Goal: Task Accomplishment & Management: Manage account settings

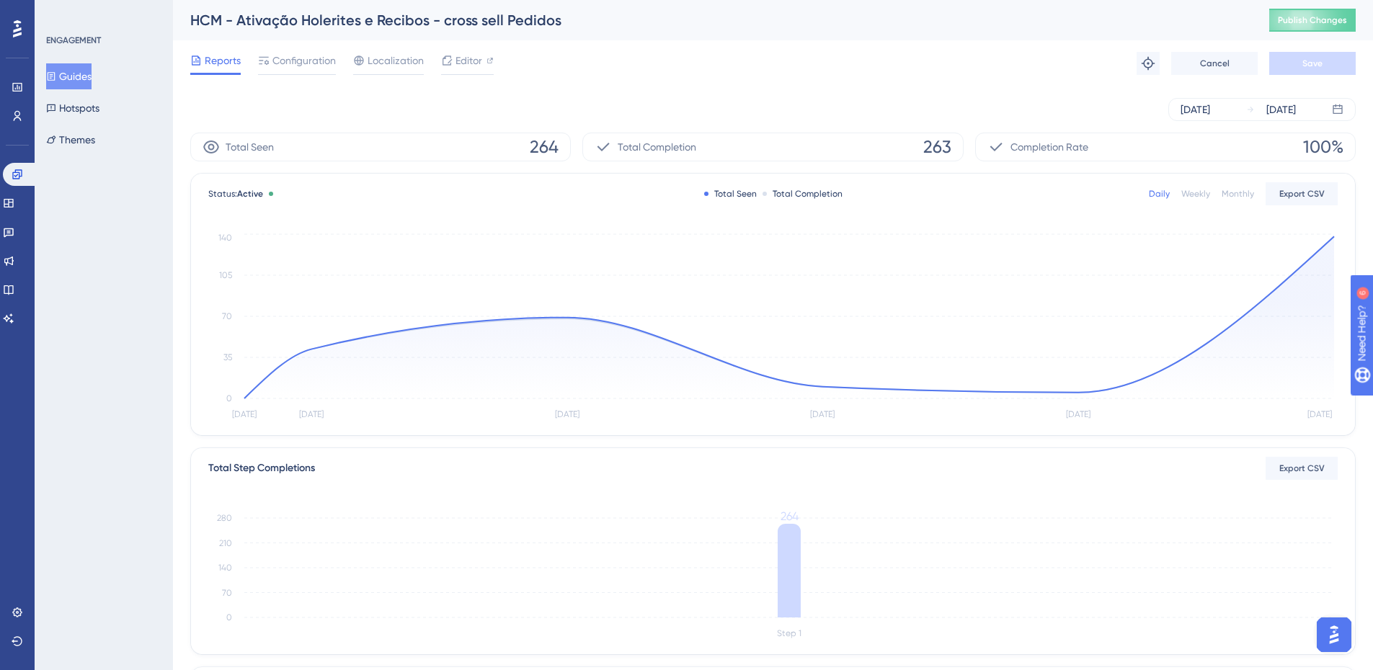
click at [70, 75] on button "Guides" at bounding box center [68, 76] width 45 height 26
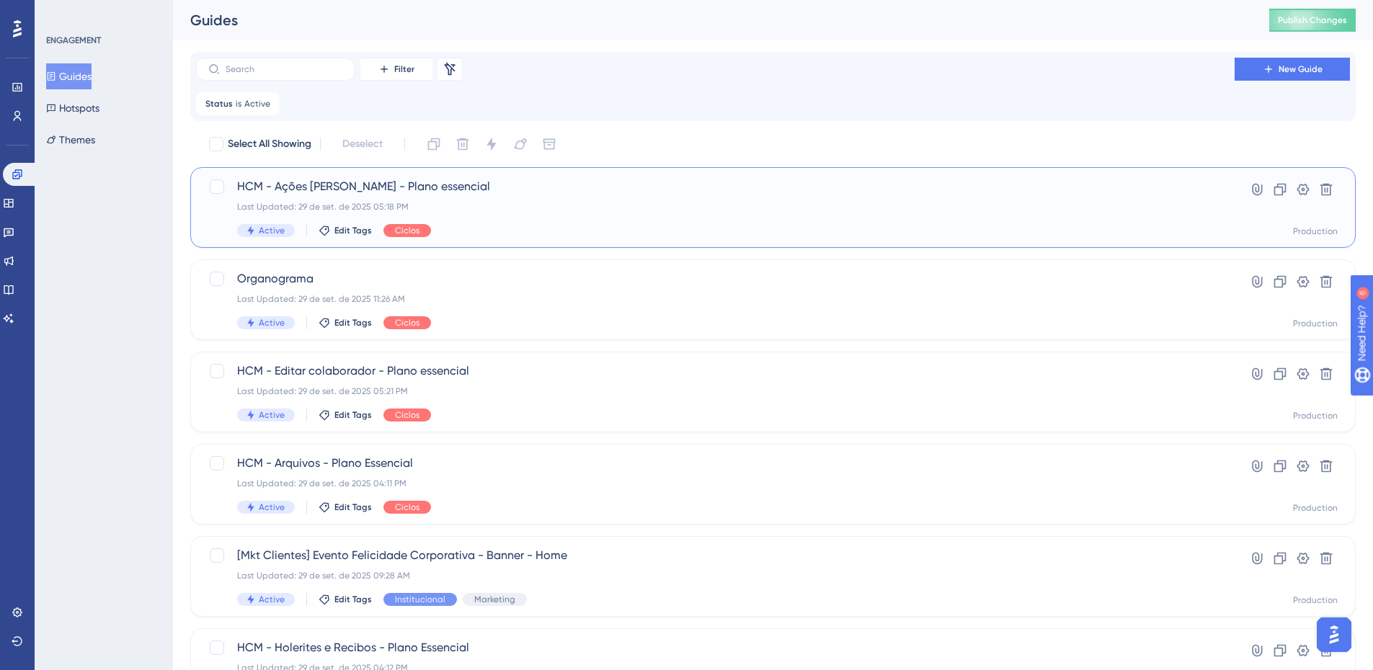
click at [344, 179] on span "HCM - Ações [PERSON_NAME] - Plano essencial" at bounding box center [715, 186] width 956 height 17
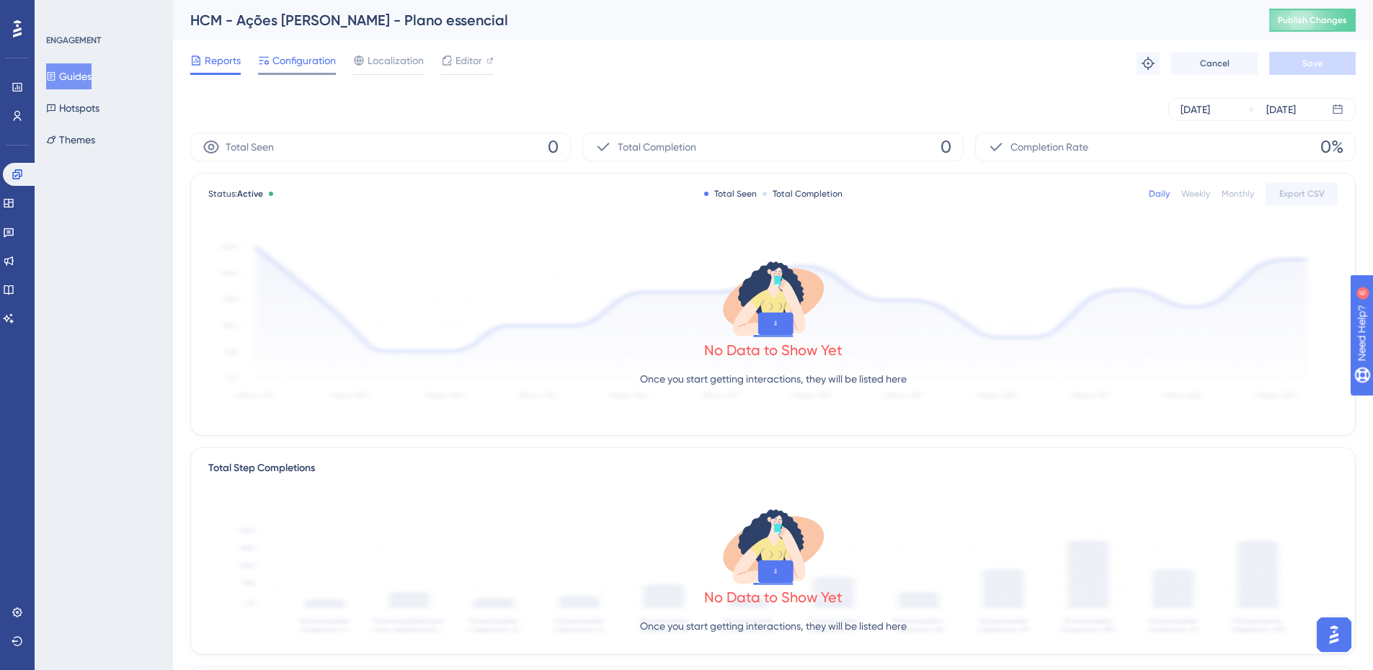
click at [311, 61] on span "Configuration" at bounding box center [303, 60] width 63 height 17
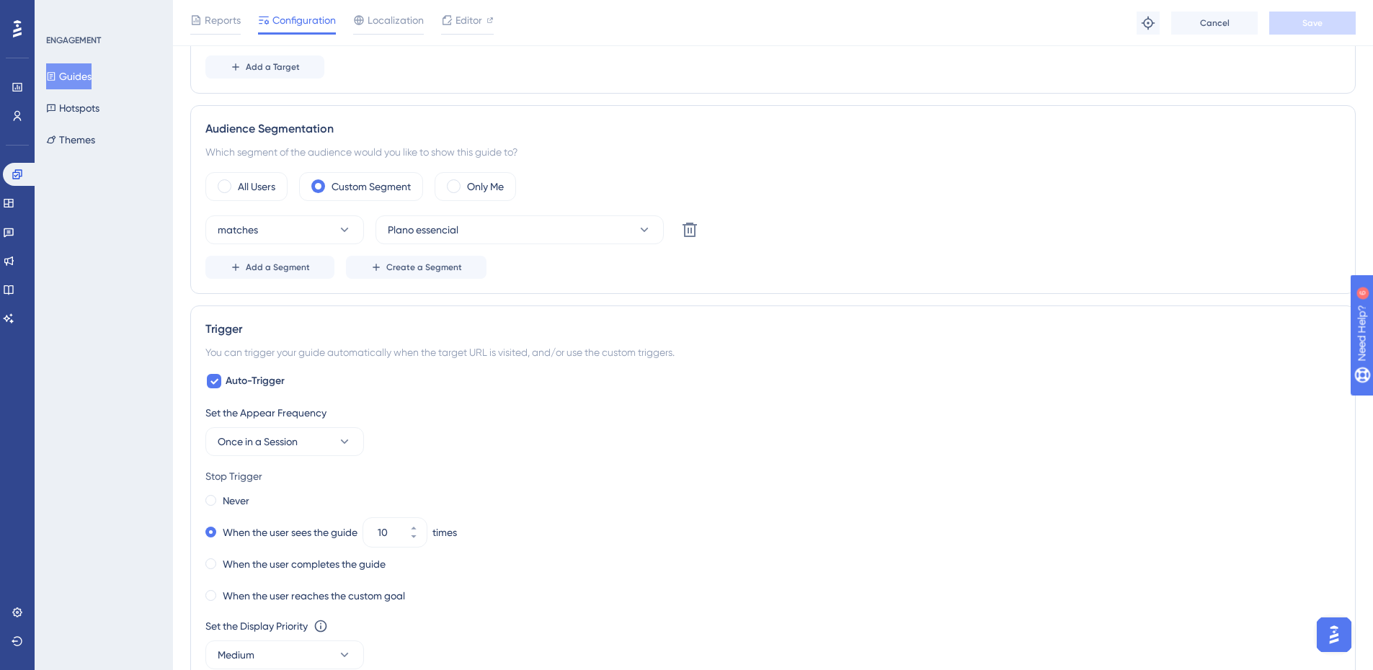
scroll to position [360, 0]
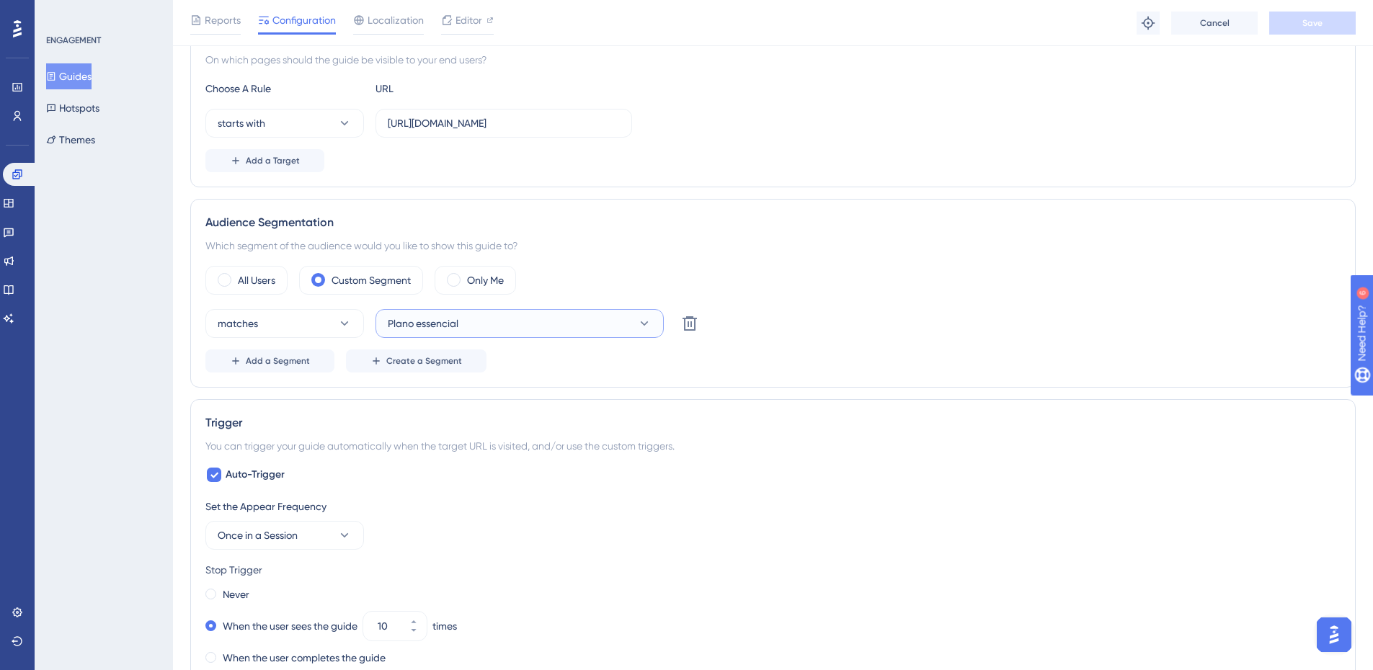
click at [640, 321] on icon at bounding box center [644, 323] width 14 height 14
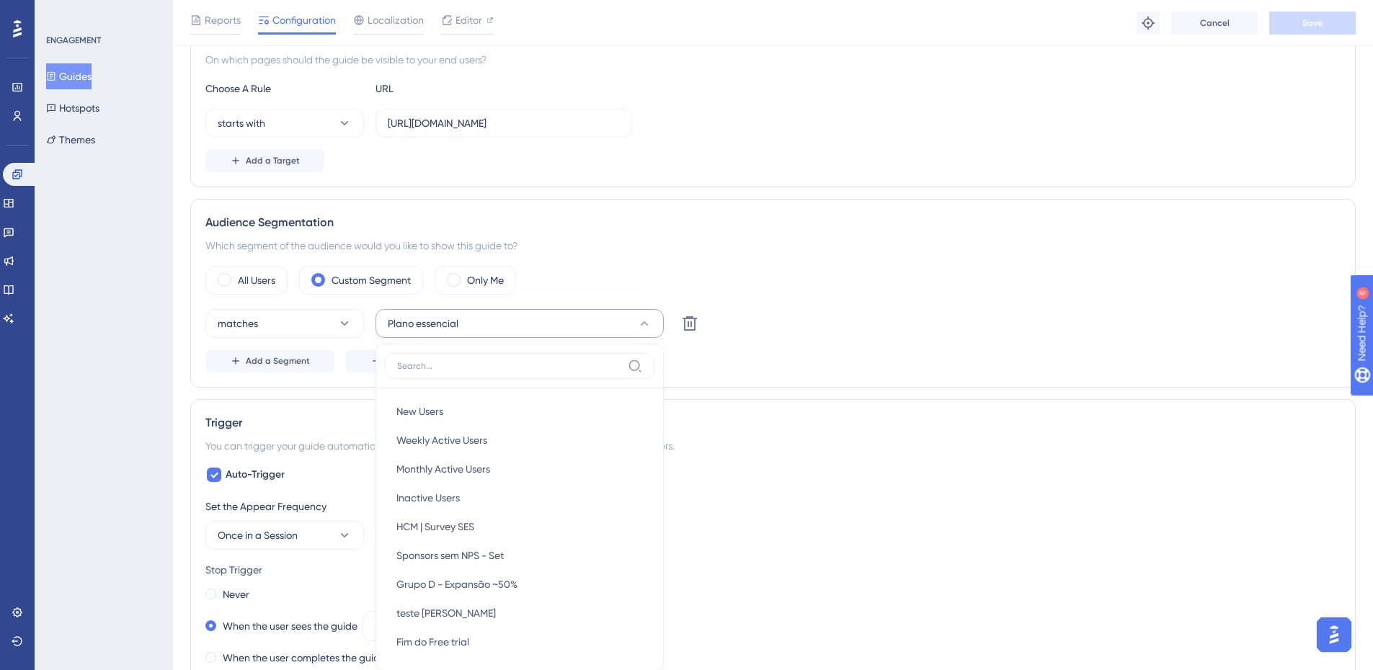
scroll to position [500, 0]
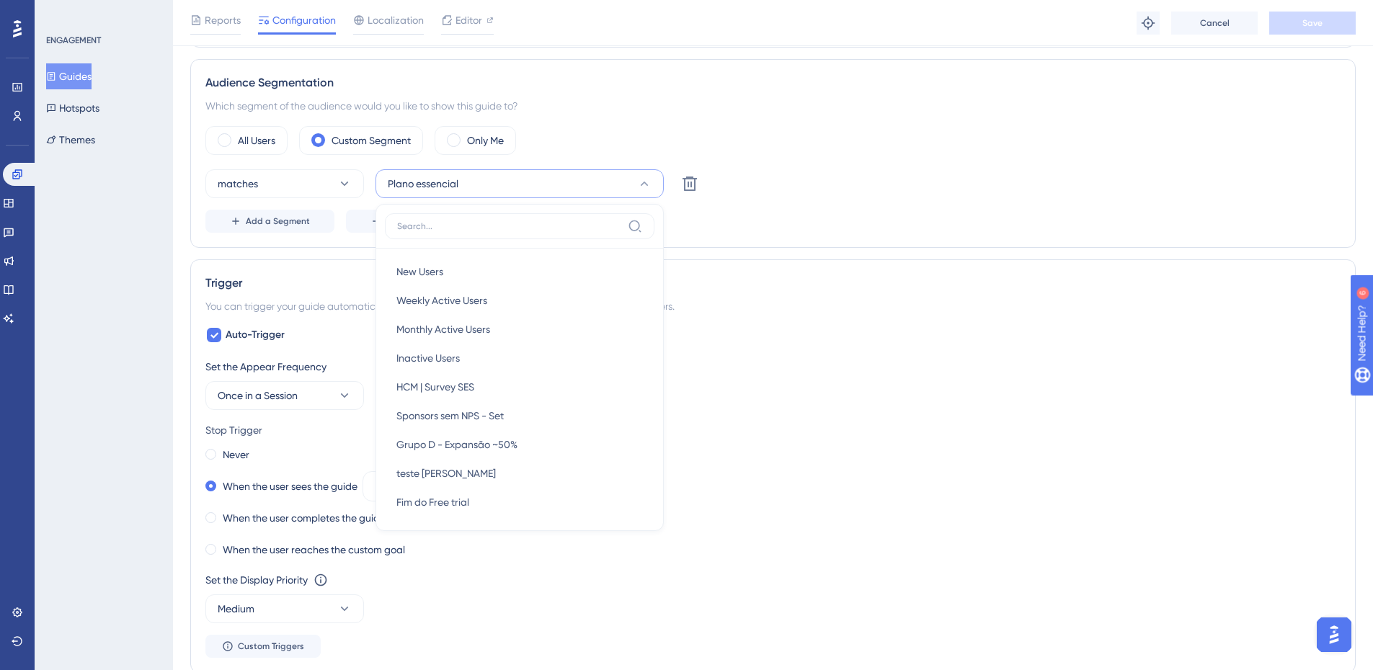
click at [182, 203] on div "Performance Users Engagement Widgets Feedback Product Updates Knowledge Base AI…" at bounding box center [773, 370] width 1200 height 1740
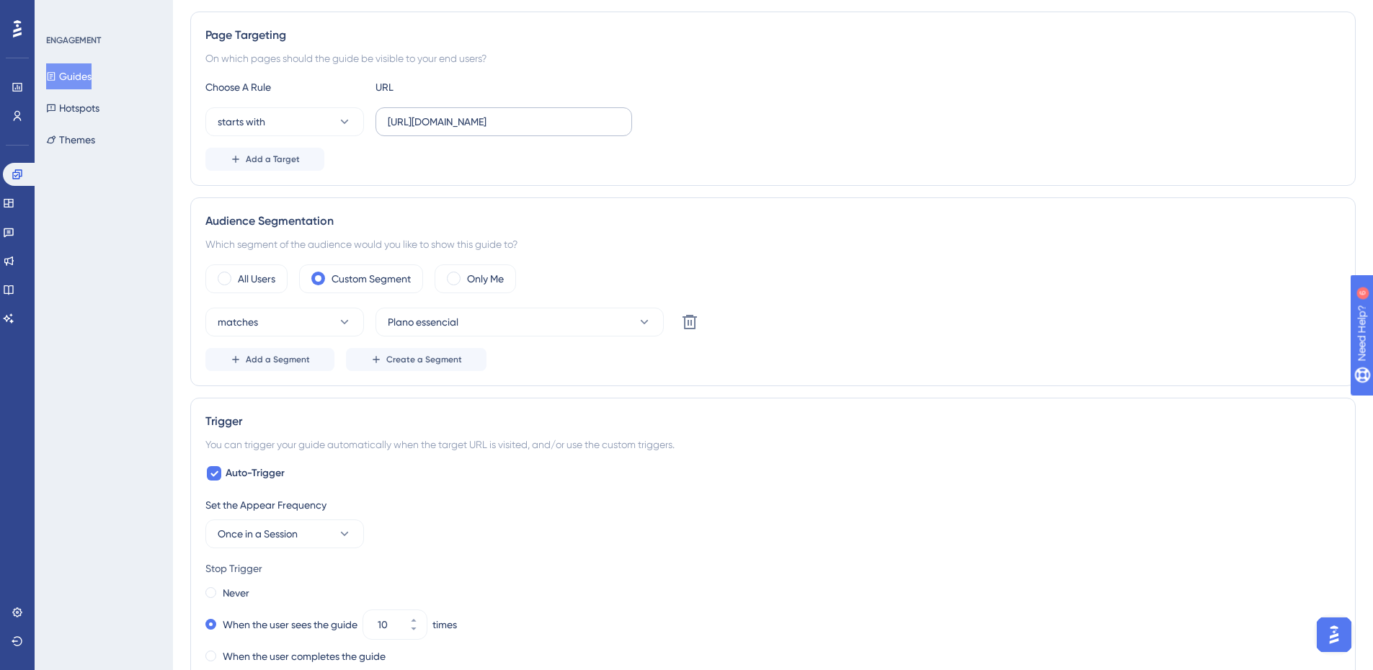
scroll to position [0, 0]
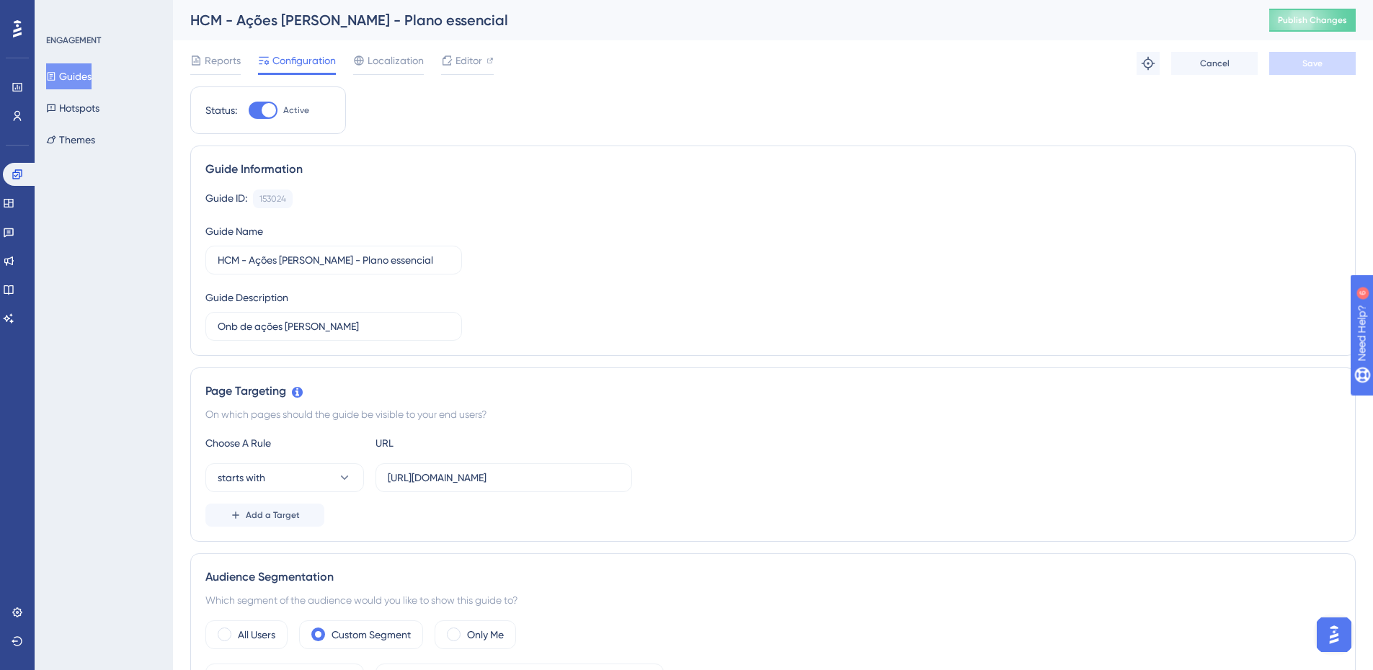
click at [69, 71] on button "Guides" at bounding box center [68, 76] width 45 height 26
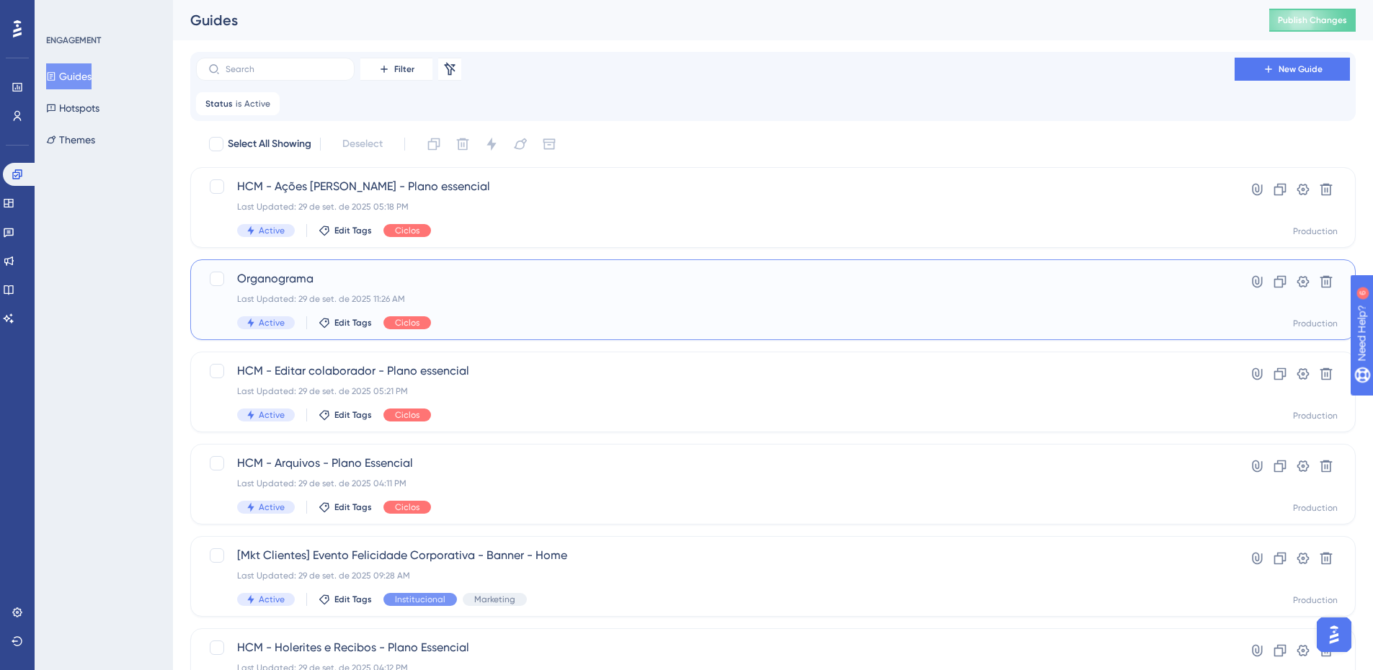
click at [293, 275] on span "Organograma" at bounding box center [715, 278] width 956 height 17
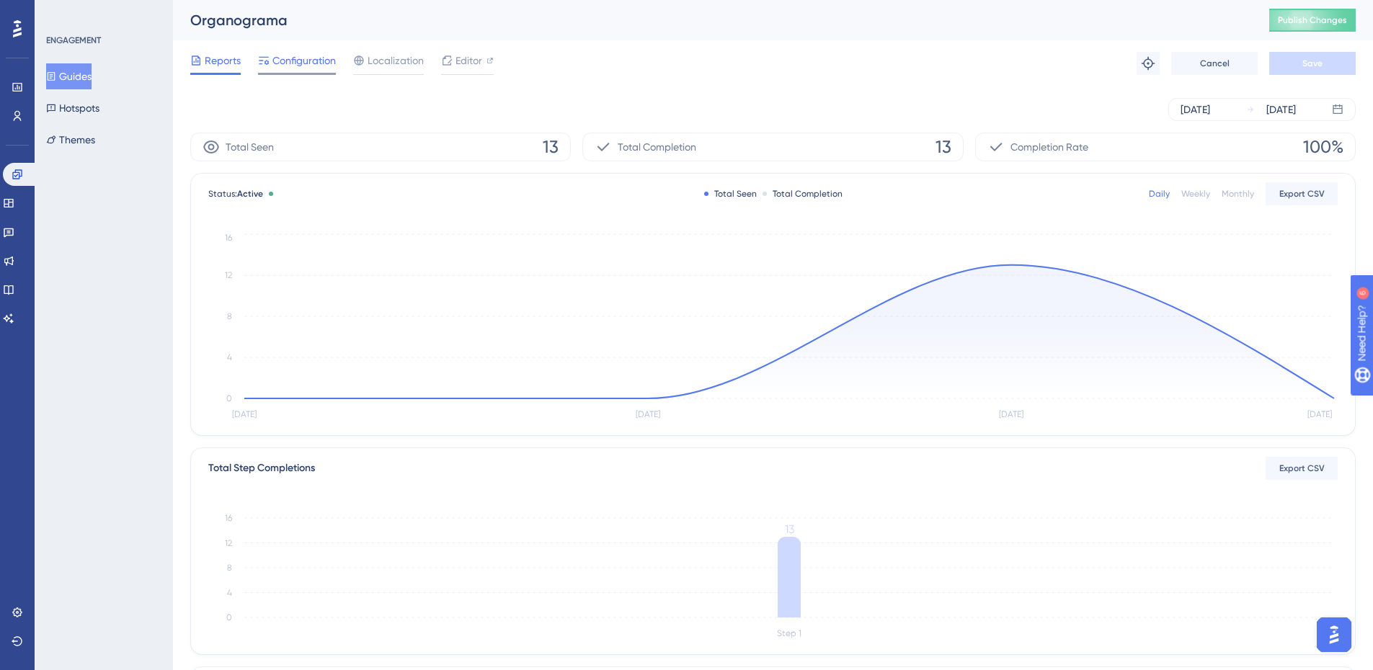
click at [281, 55] on span "Configuration" at bounding box center [303, 60] width 63 height 17
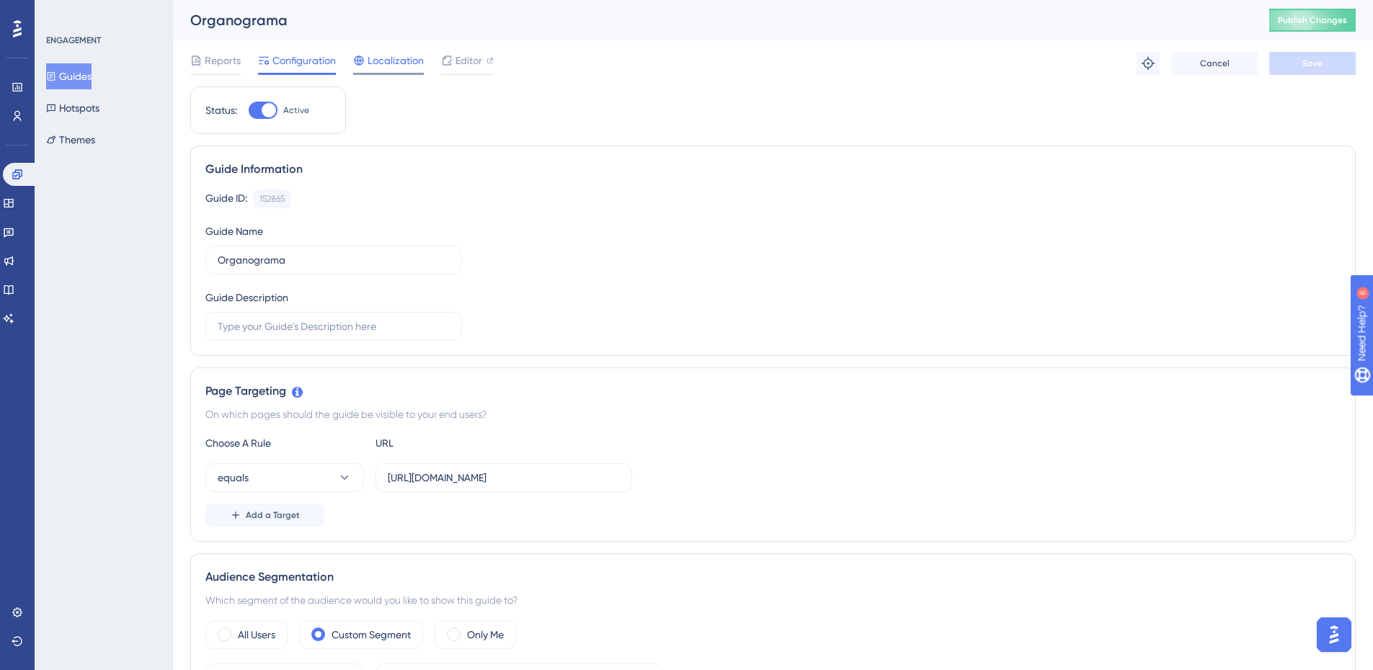
click at [380, 55] on span "Localization" at bounding box center [396, 60] width 56 height 17
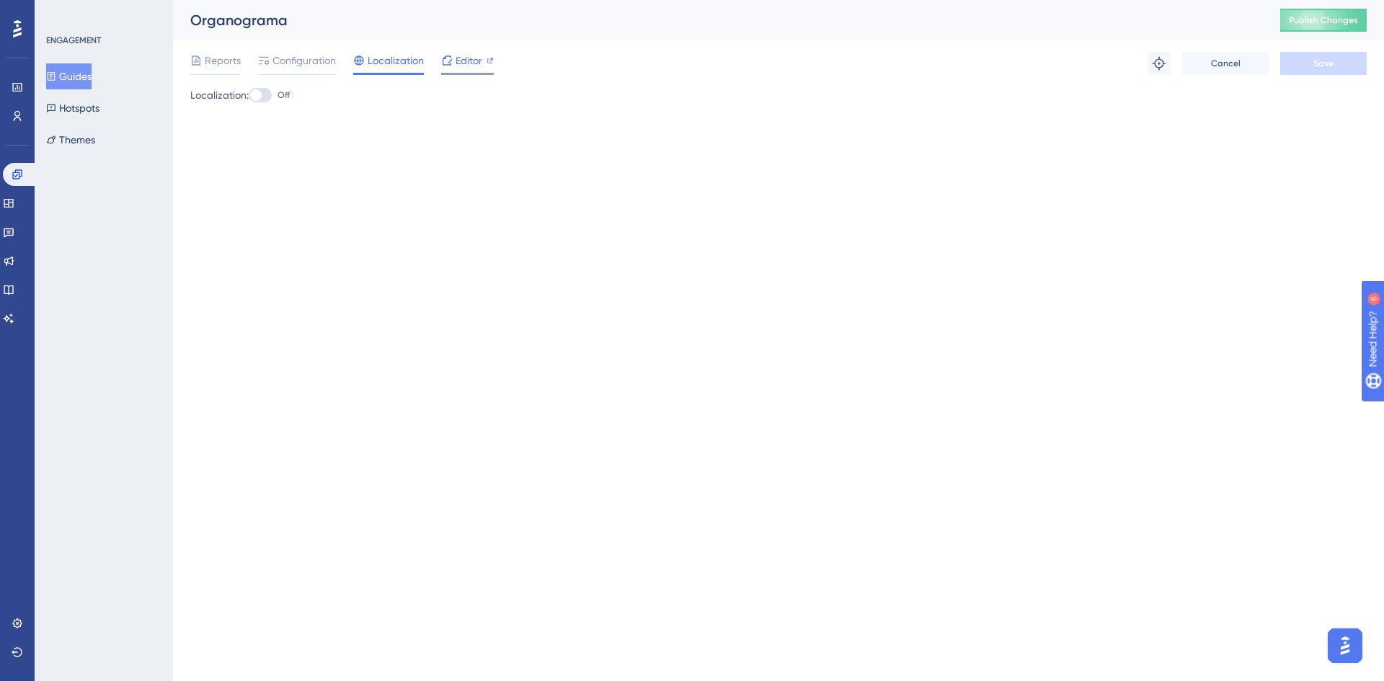
click at [460, 58] on span "Editor" at bounding box center [468, 60] width 27 height 17
click at [303, 56] on span "Configuration" at bounding box center [303, 60] width 63 height 17
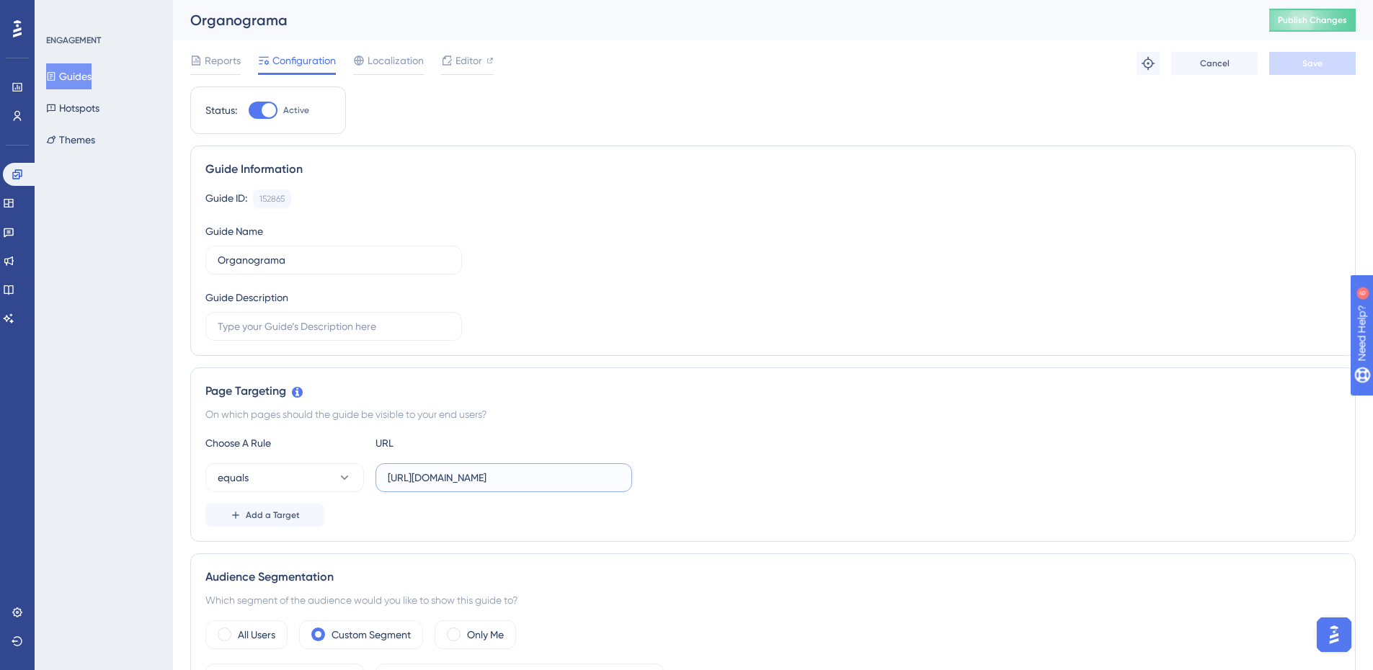
click at [570, 473] on input "[URL][DOMAIN_NAME]" at bounding box center [504, 478] width 232 height 16
drag, startPoint x: 624, startPoint y: 477, endPoint x: 392, endPoint y: 475, distance: 232.1
click at [392, 475] on label "[URL][DOMAIN_NAME]" at bounding box center [503, 477] width 257 height 29
click at [392, 475] on input "[URL][DOMAIN_NAME]" at bounding box center [504, 478] width 232 height 16
click at [393, 476] on input "[URL][DOMAIN_NAME]" at bounding box center [504, 478] width 232 height 16
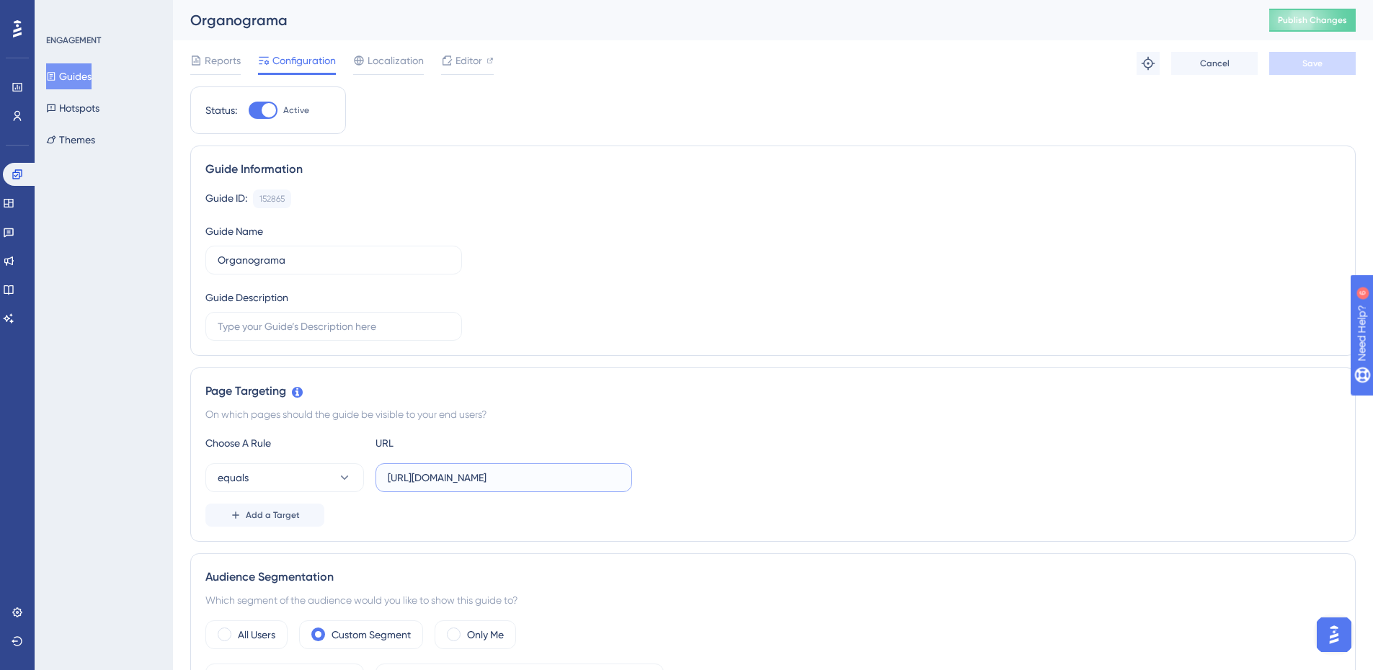
click at [393, 476] on input "[URL][DOMAIN_NAME]" at bounding box center [504, 478] width 232 height 16
